Goal: Communication & Community: Answer question/provide support

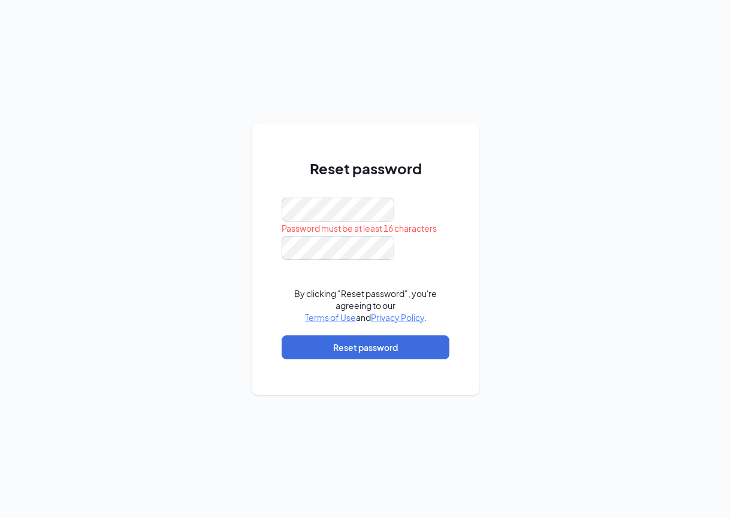
click at [431, 206] on div at bounding box center [366, 210] width 168 height 24
click at [419, 240] on div at bounding box center [366, 248] width 168 height 24
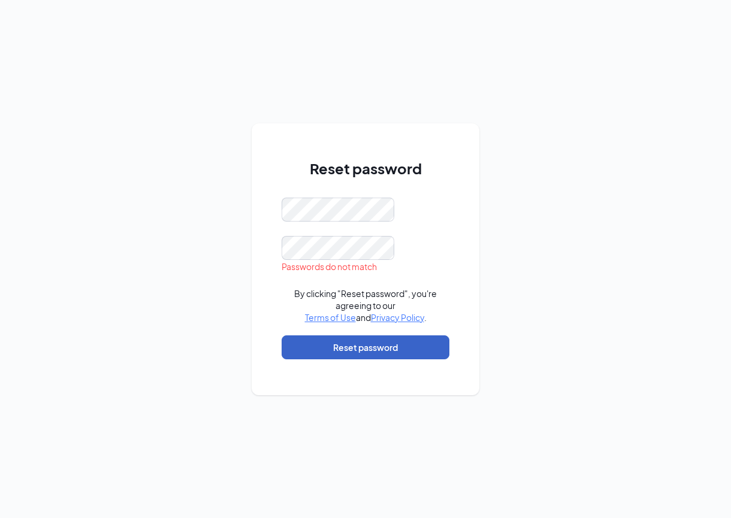
click at [373, 348] on button "Reset password" at bounding box center [366, 348] width 168 height 24
click at [451, 225] on div "Reset password By clicking "Reset password", you're agreeing to our Terms of Us…" at bounding box center [366, 259] width 228 height 272
click at [379, 353] on button "Reset password" at bounding box center [366, 348] width 168 height 24
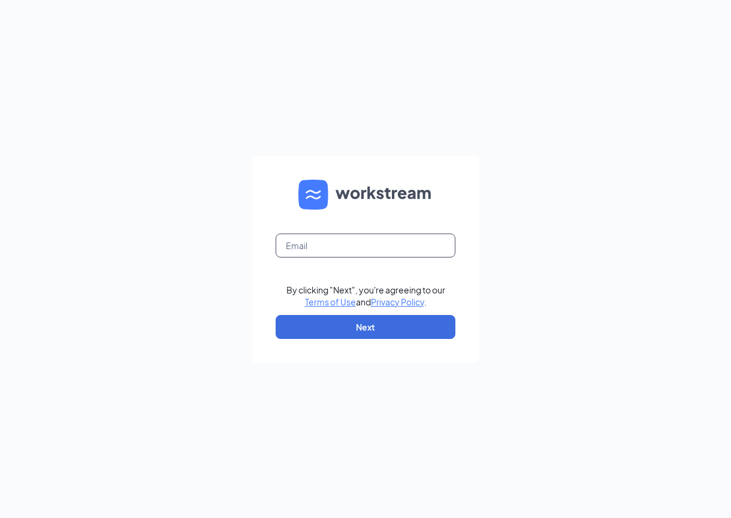
click at [309, 247] on input "text" at bounding box center [366, 246] width 180 height 24
type input "ri1590@pjunited.com"
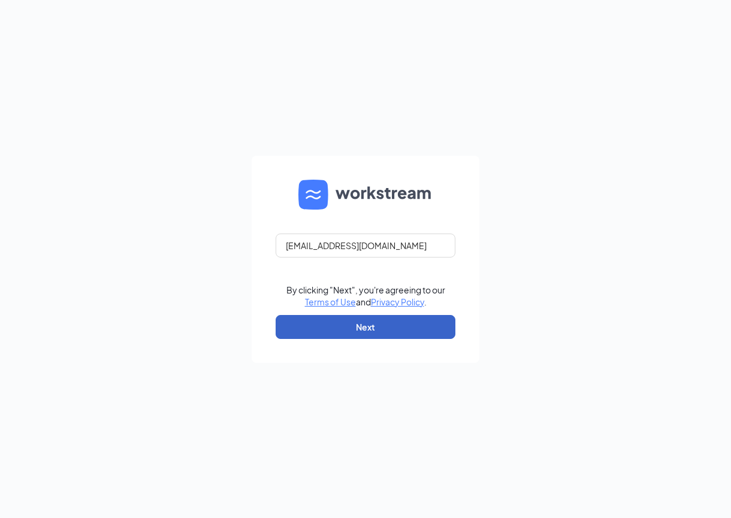
click at [365, 325] on button "Next" at bounding box center [366, 327] width 180 height 24
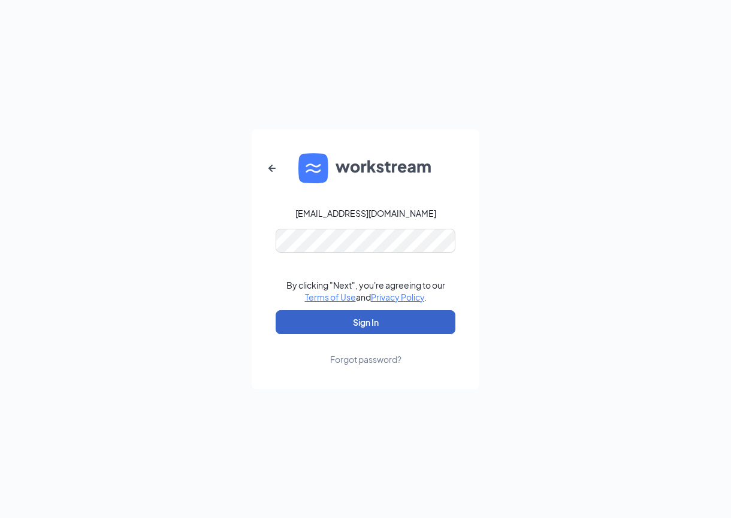
click at [328, 325] on button "Sign In" at bounding box center [366, 322] width 180 height 24
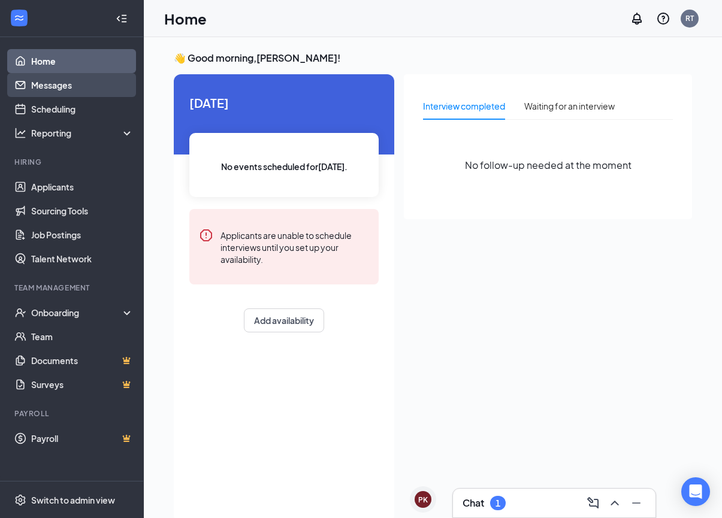
click at [60, 86] on link "Messages" at bounding box center [82, 85] width 102 height 24
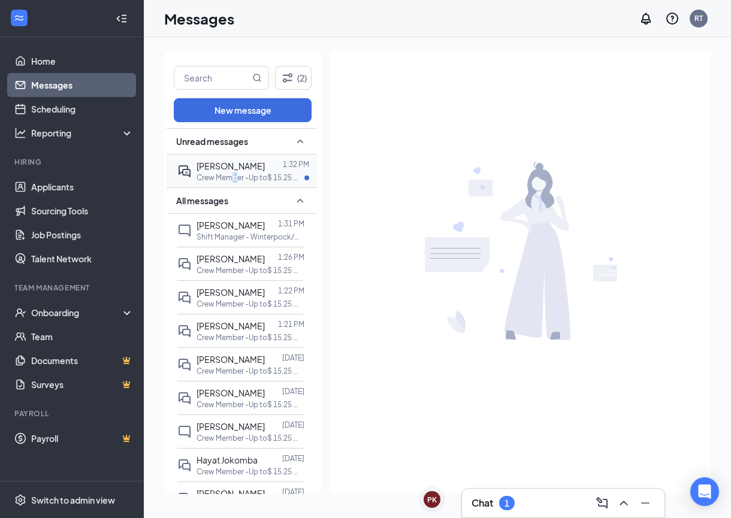
click at [236, 174] on p "Crew Member -Up to$ 15.25 Winterpock / Woodlake at Store 1590 - [GEOGRAPHIC_DAT…" at bounding box center [251, 178] width 108 height 10
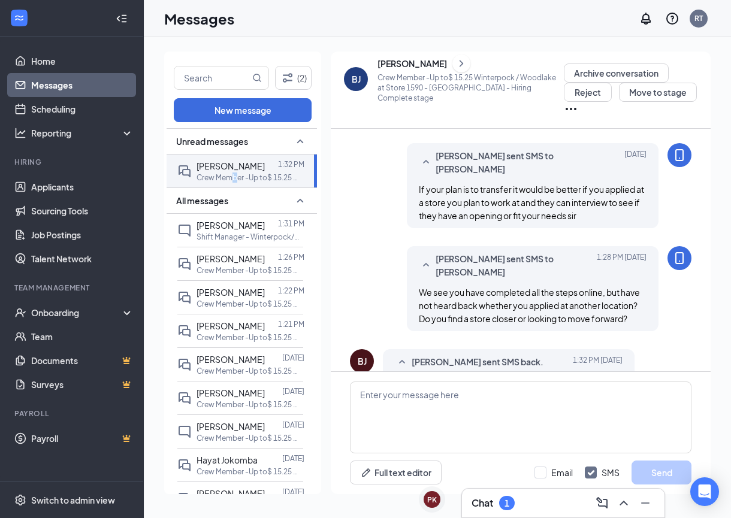
scroll to position [476, 0]
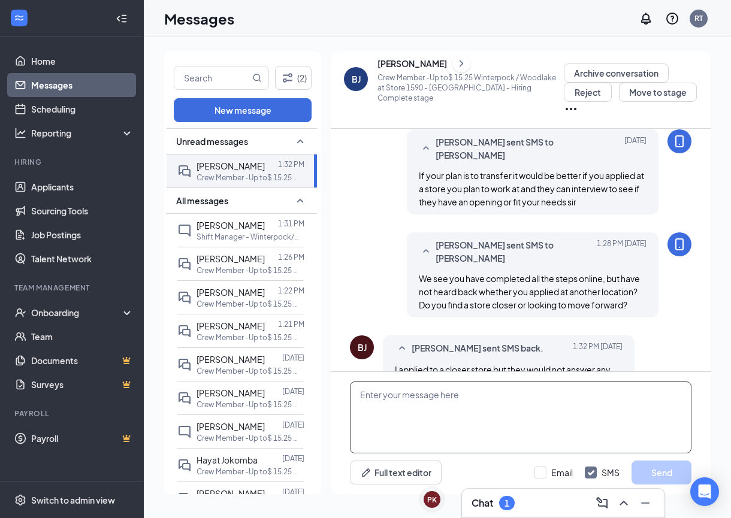
click at [434, 402] on textarea at bounding box center [521, 418] width 342 height 72
click at [454, 394] on textarea "OK, just following. If youchange your mind" at bounding box center [521, 418] width 342 height 72
click at [535, 396] on textarea "OK, just following. If you change your mind" at bounding box center [521, 418] width 342 height 72
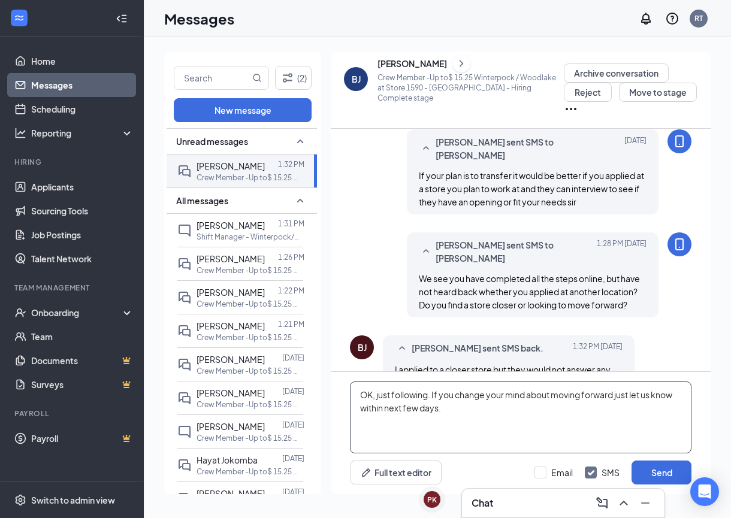
click at [428, 397] on textarea "OK, just following. If you change your mind about moving forward just let us kn…" at bounding box center [521, 418] width 342 height 72
click at [627, 396] on textarea "OK, just following up. If you change your mind about moving forward just let us…" at bounding box center [521, 418] width 342 height 72
click at [533, 410] on textarea "OK, just following up. If you change your mind about moving forward at this loc…" at bounding box center [521, 418] width 342 height 72
click at [673, 406] on textarea "OK, just following up. If you change your mind about moving forward at this loc…" at bounding box center [521, 418] width 342 height 72
click at [478, 409] on textarea "OK, just following up. If you change your mind about moving forward at this loc…" at bounding box center [521, 418] width 342 height 72
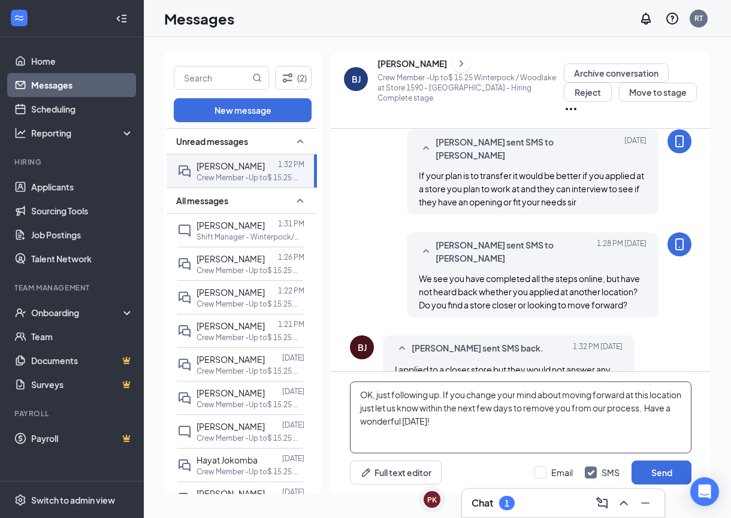
click at [558, 408] on textarea "OK, just following up. If you change your mind about moving forward at this loc…" at bounding box center [521, 418] width 342 height 72
click at [393, 424] on textarea "OK, just following up. If you change your mind about moving forward at this loc…" at bounding box center [521, 418] width 342 height 72
type textarea "OK, just following up. If you change your mind about moving forward at this loc…"
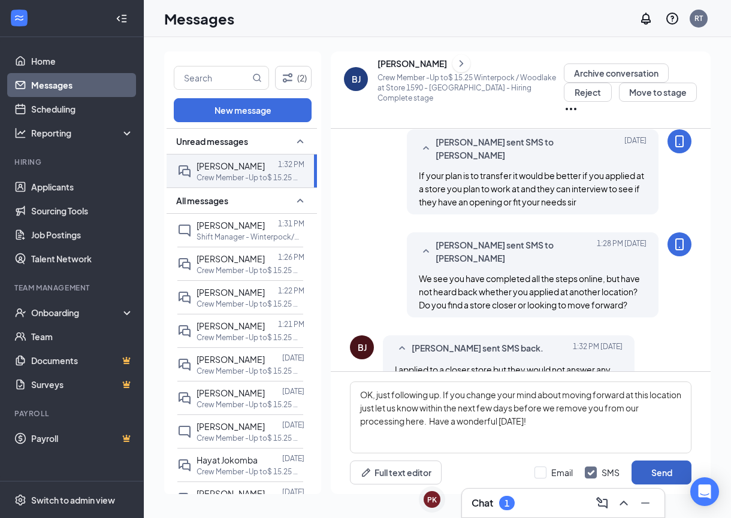
click at [662, 474] on button "Send" at bounding box center [662, 473] width 60 height 24
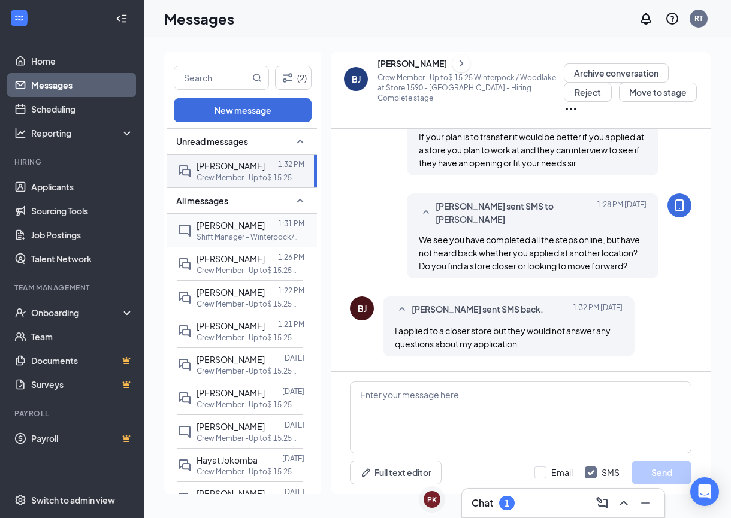
scroll to position [581, 0]
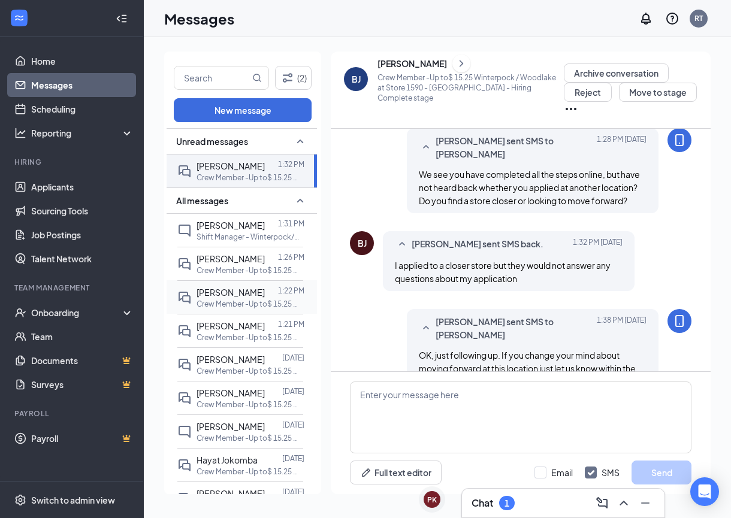
click at [213, 298] on div "[PERSON_NAME]" at bounding box center [231, 292] width 68 height 13
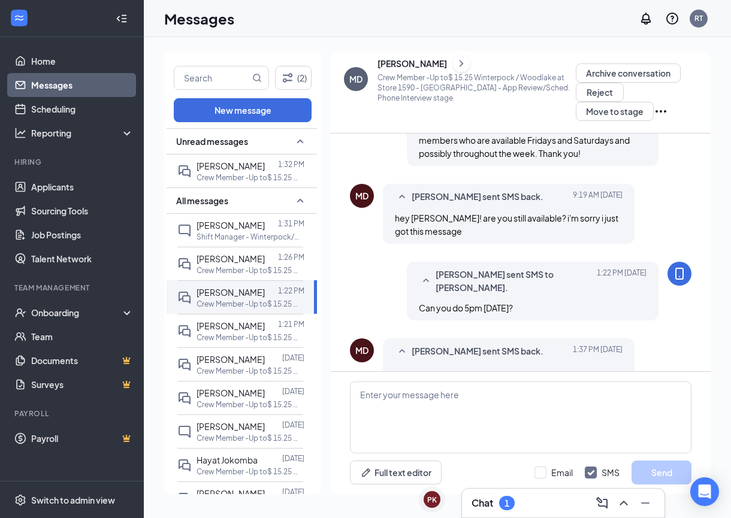
scroll to position [280, 0]
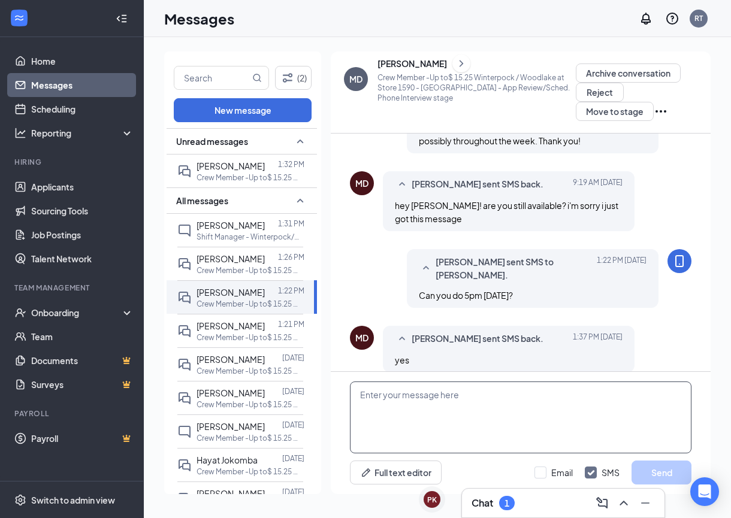
click at [413, 397] on textarea at bounding box center [521, 418] width 342 height 72
type textarea "Great!"
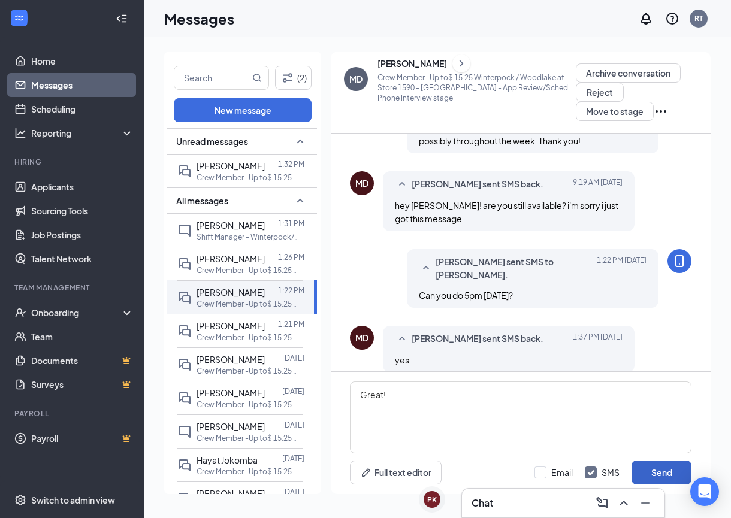
click at [663, 464] on button "Send" at bounding box center [662, 473] width 60 height 24
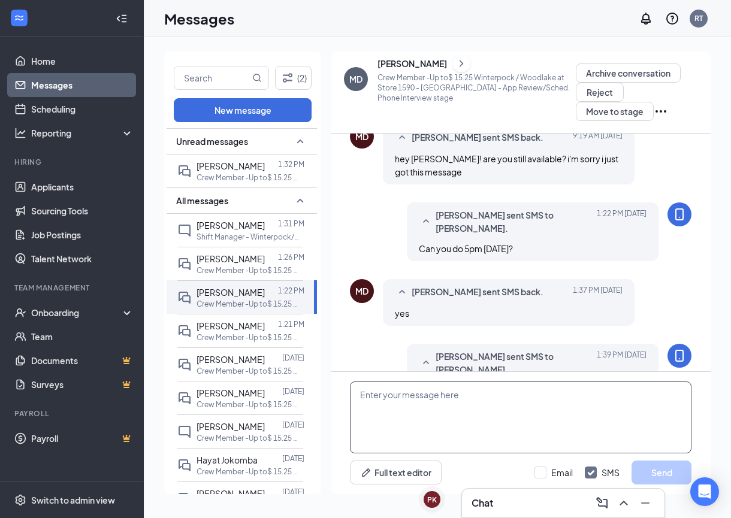
scroll to position [357, 0]
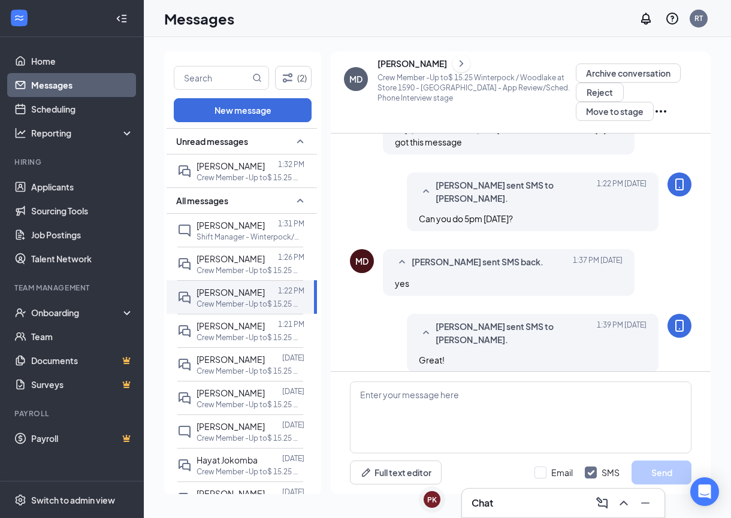
click at [455, 64] on icon "ChevronRight" at bounding box center [461, 63] width 12 height 14
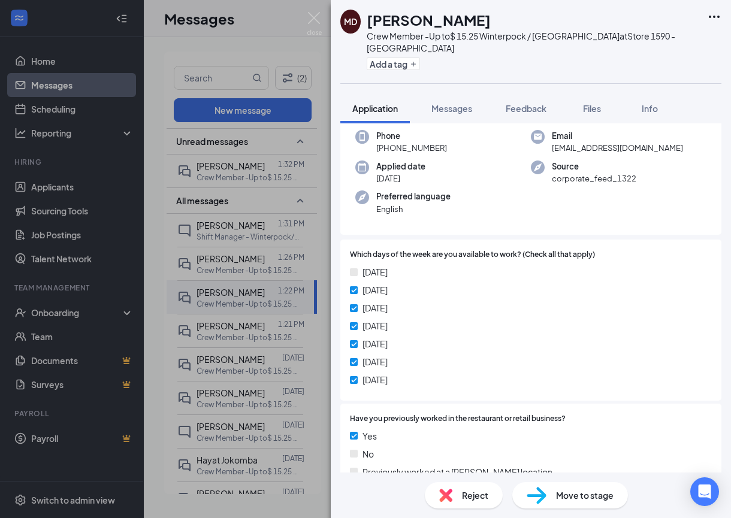
scroll to position [357, 0]
click at [316, 18] on img at bounding box center [314, 23] width 15 height 23
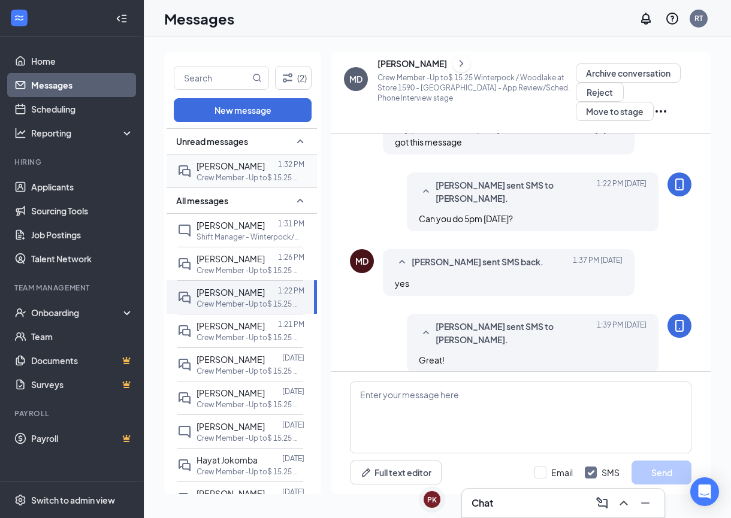
click at [235, 175] on p "Crew Member -Up to$ 15.25 Winterpock / Woodlake at Store 1590 - [GEOGRAPHIC_DAT…" at bounding box center [251, 178] width 108 height 10
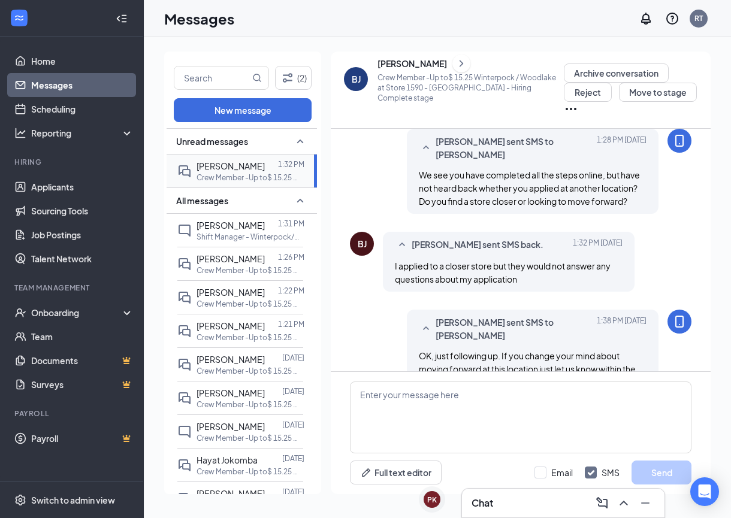
scroll to position [516, 0]
click at [223, 233] on p "Shift Manager - Winterpock/Woodlake at Store 1590 - [GEOGRAPHIC_DATA]" at bounding box center [251, 237] width 108 height 10
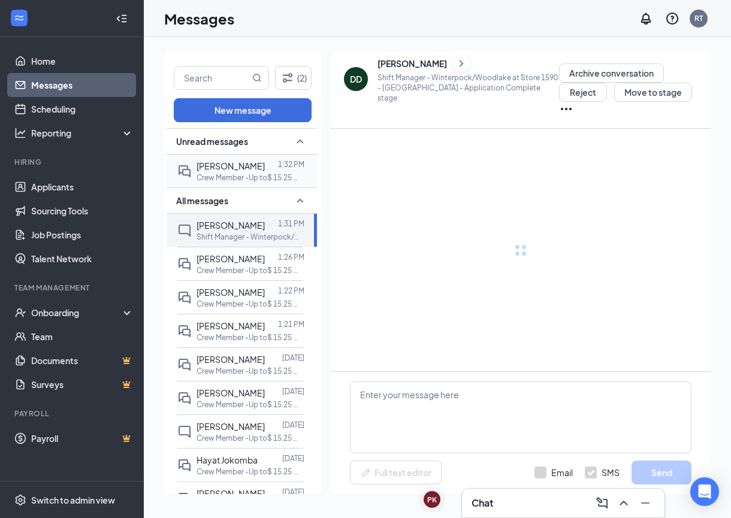
click at [265, 170] on div at bounding box center [271, 165] width 13 height 13
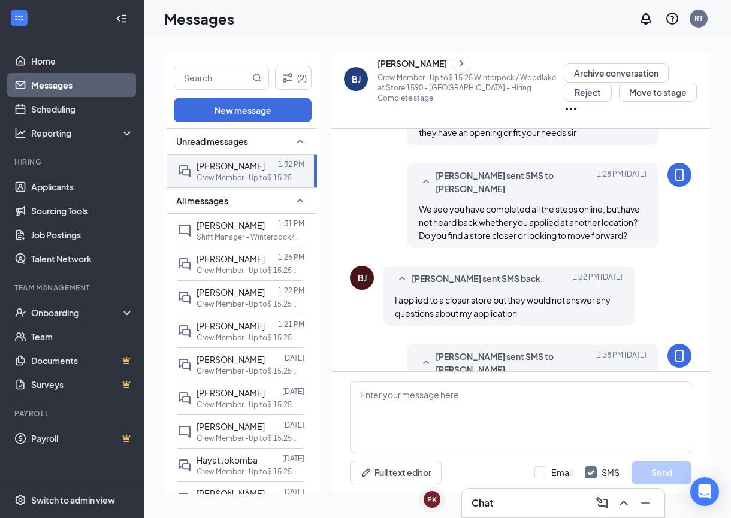
scroll to position [516, 0]
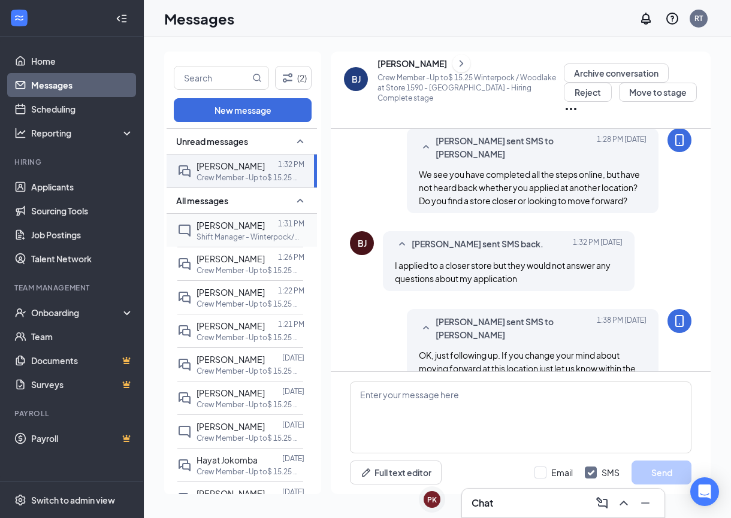
click at [235, 227] on span "[PERSON_NAME]" at bounding box center [231, 225] width 68 height 11
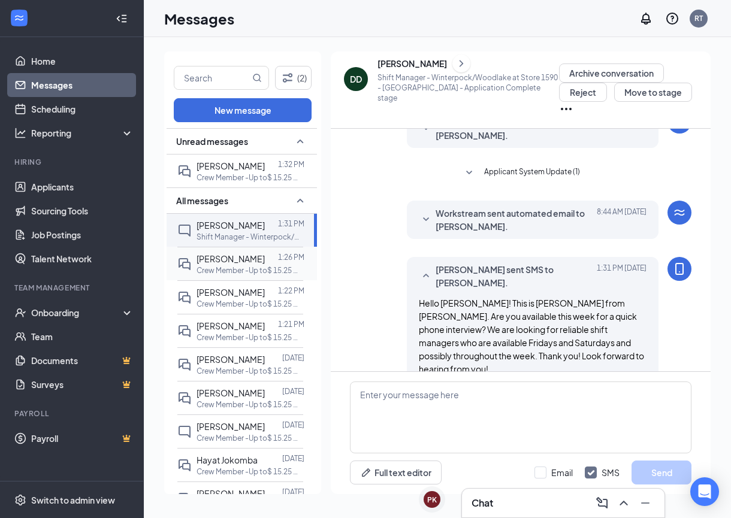
scroll to position [69, 0]
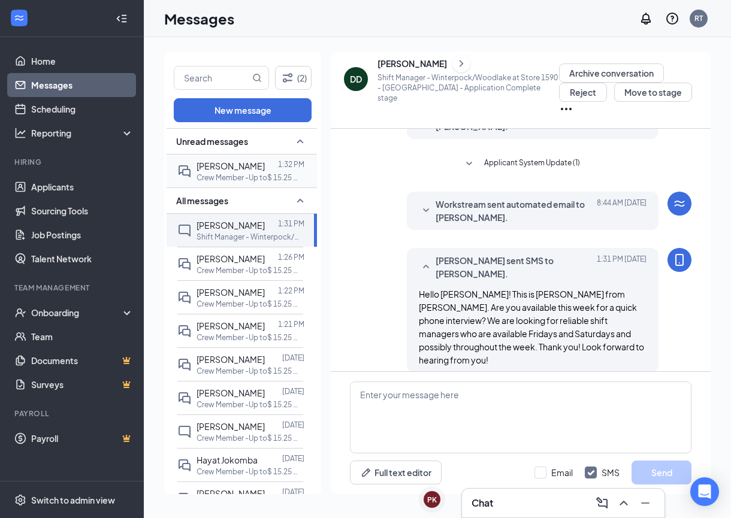
click at [265, 168] on div at bounding box center [271, 165] width 13 height 13
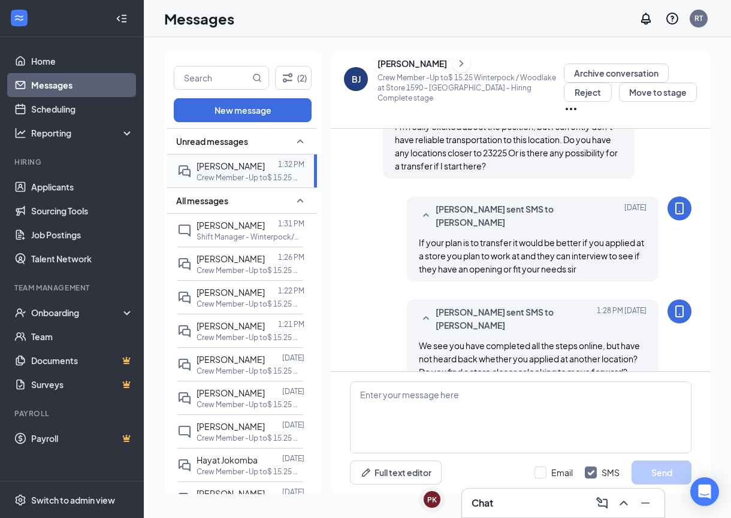
scroll to position [516, 0]
